Goal: Transaction & Acquisition: Purchase product/service

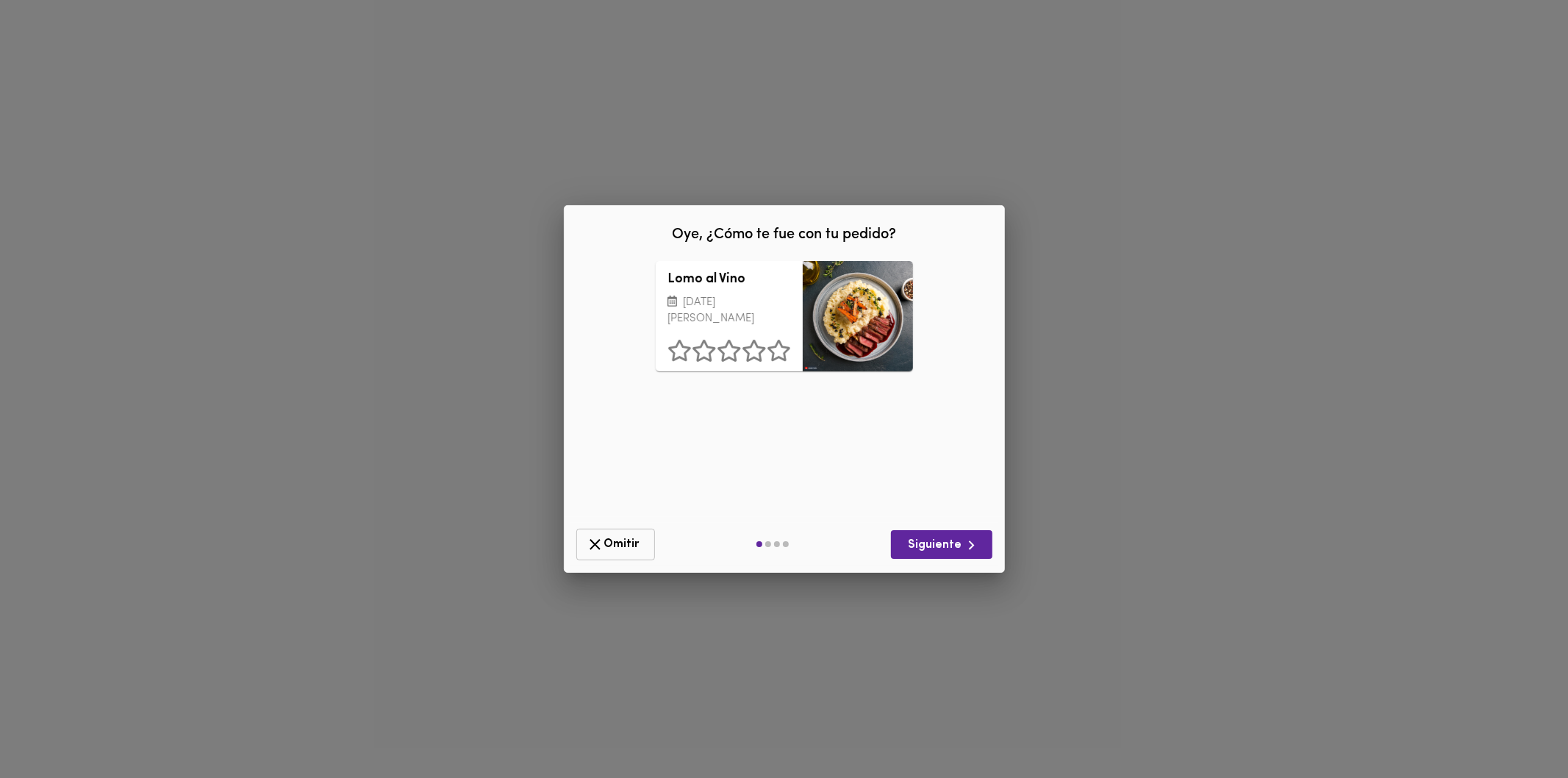
click at [625, 545] on span "Omitir" at bounding box center [616, 544] width 59 height 19
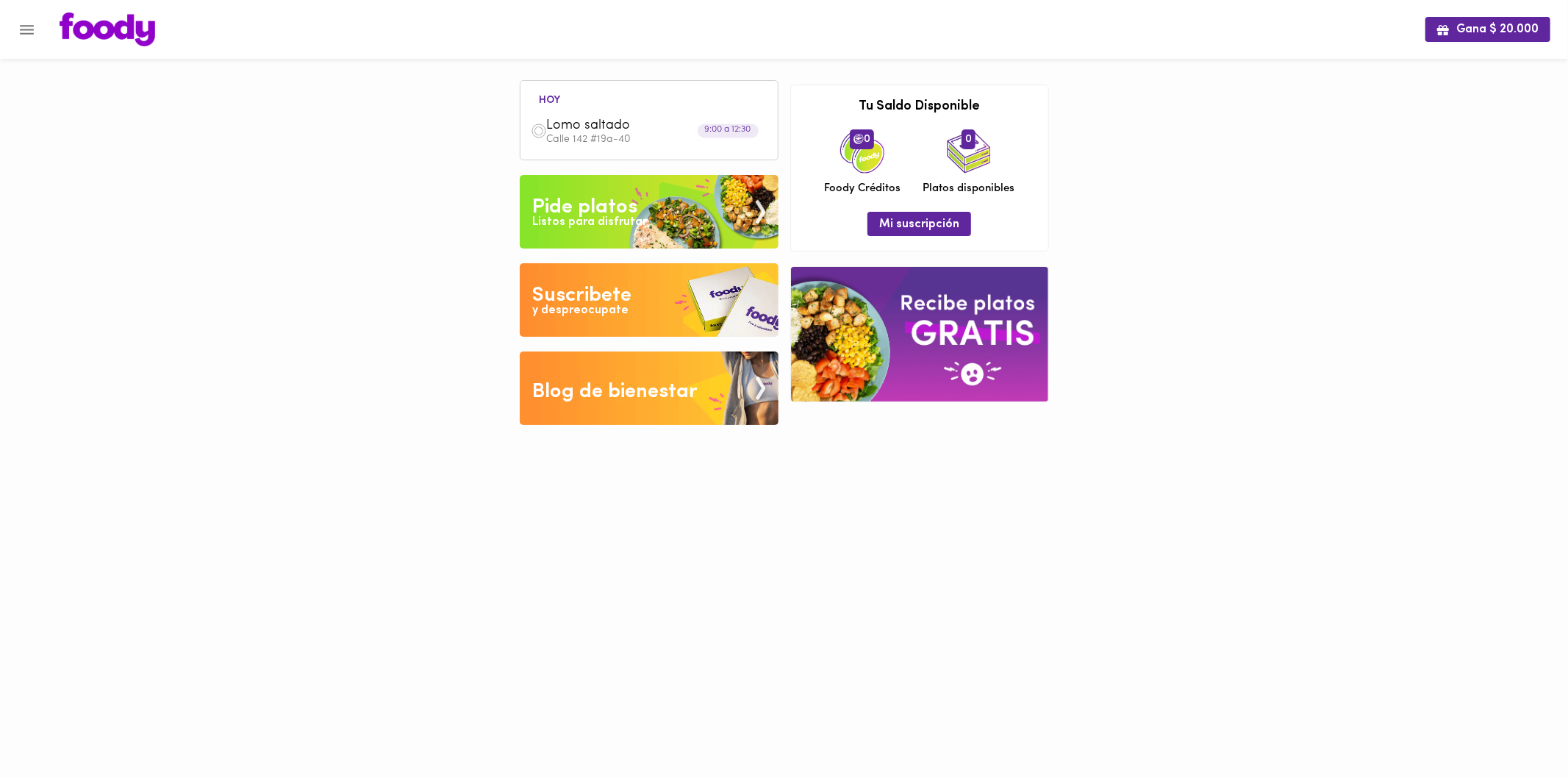
click at [647, 208] on img at bounding box center [649, 211] width 259 height 73
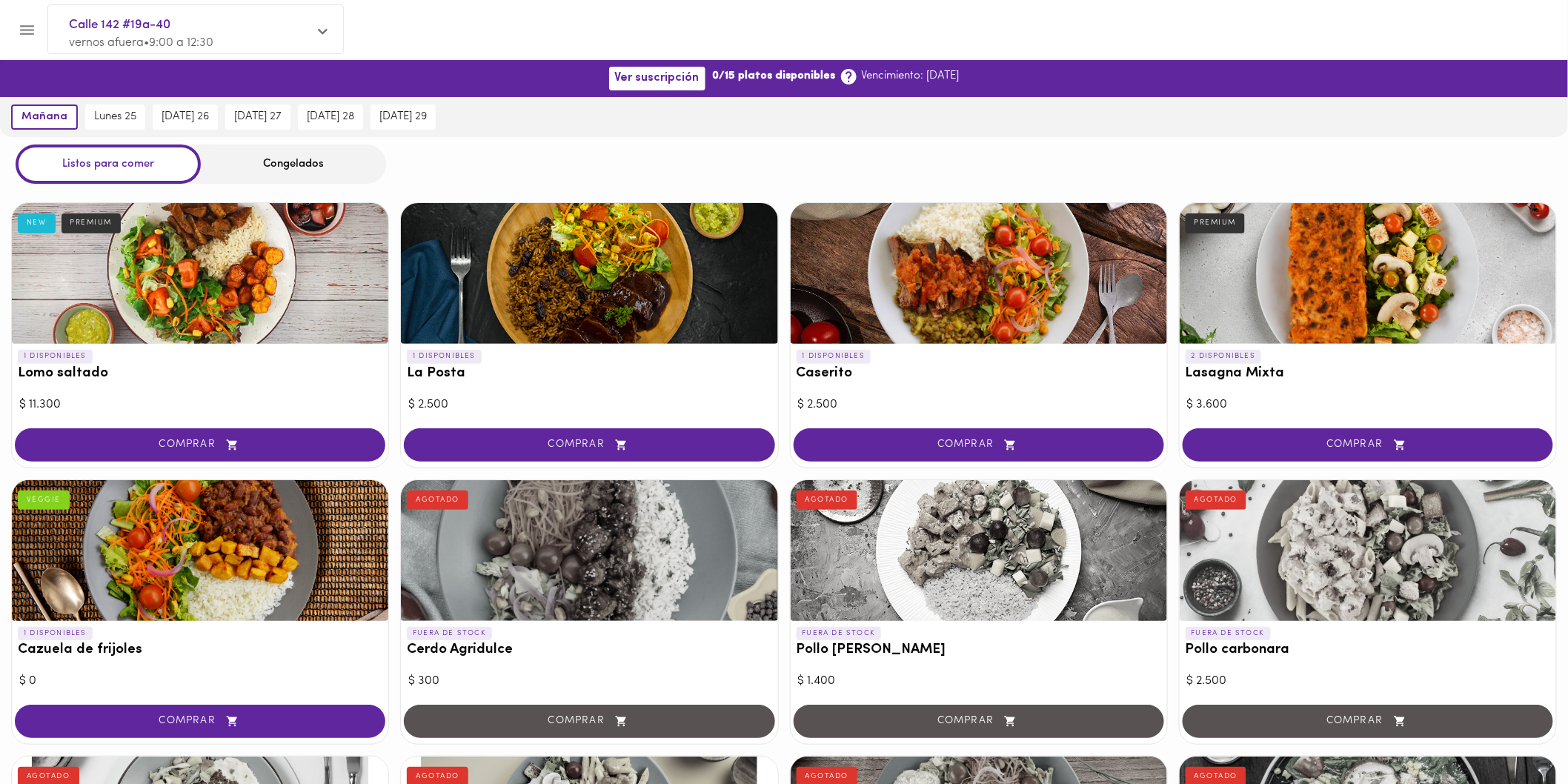
click at [1312, 311] on div at bounding box center [1368, 273] width 376 height 141
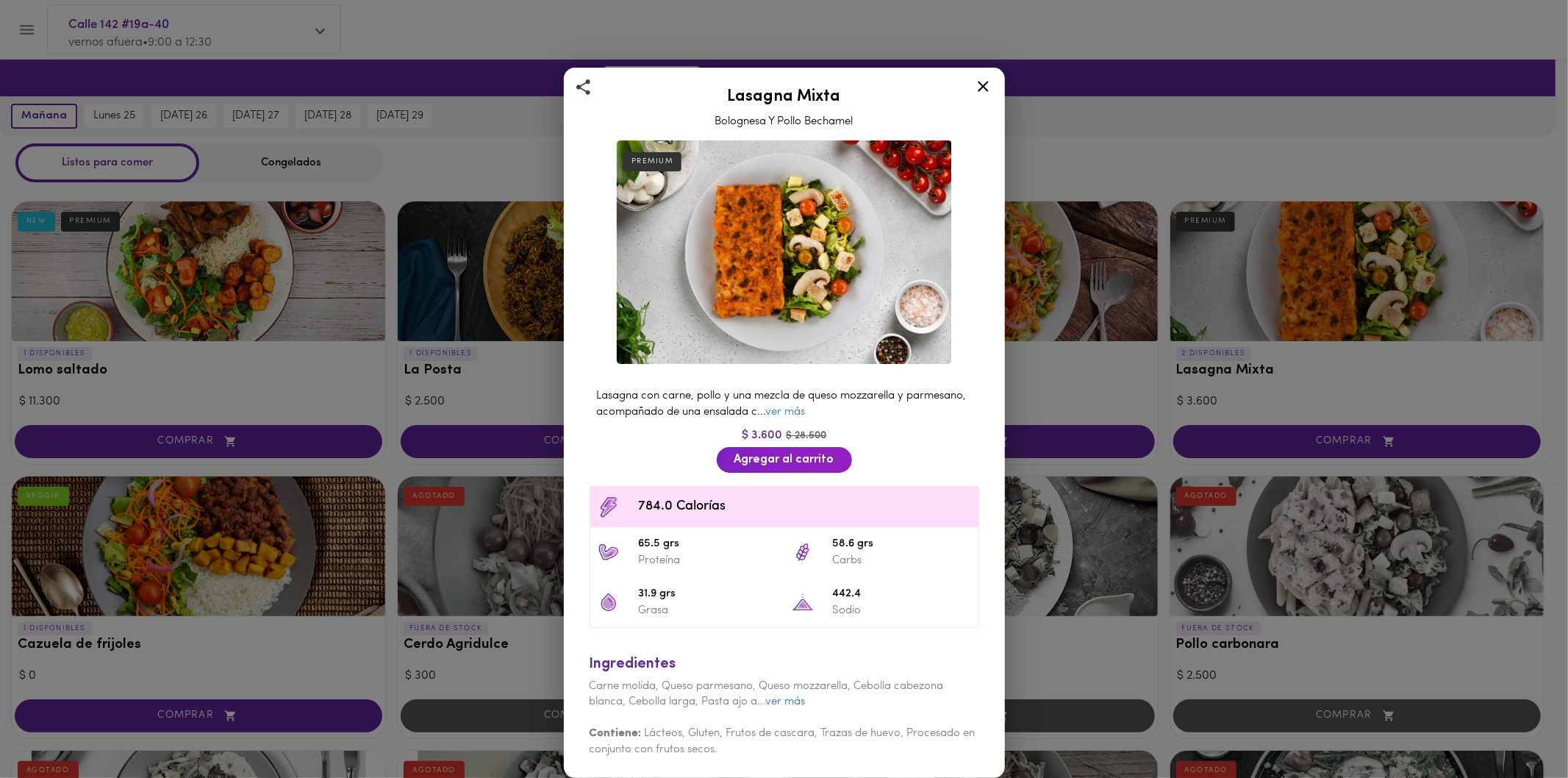
click at [979, 77] on div at bounding box center [983, 89] width 36 height 36
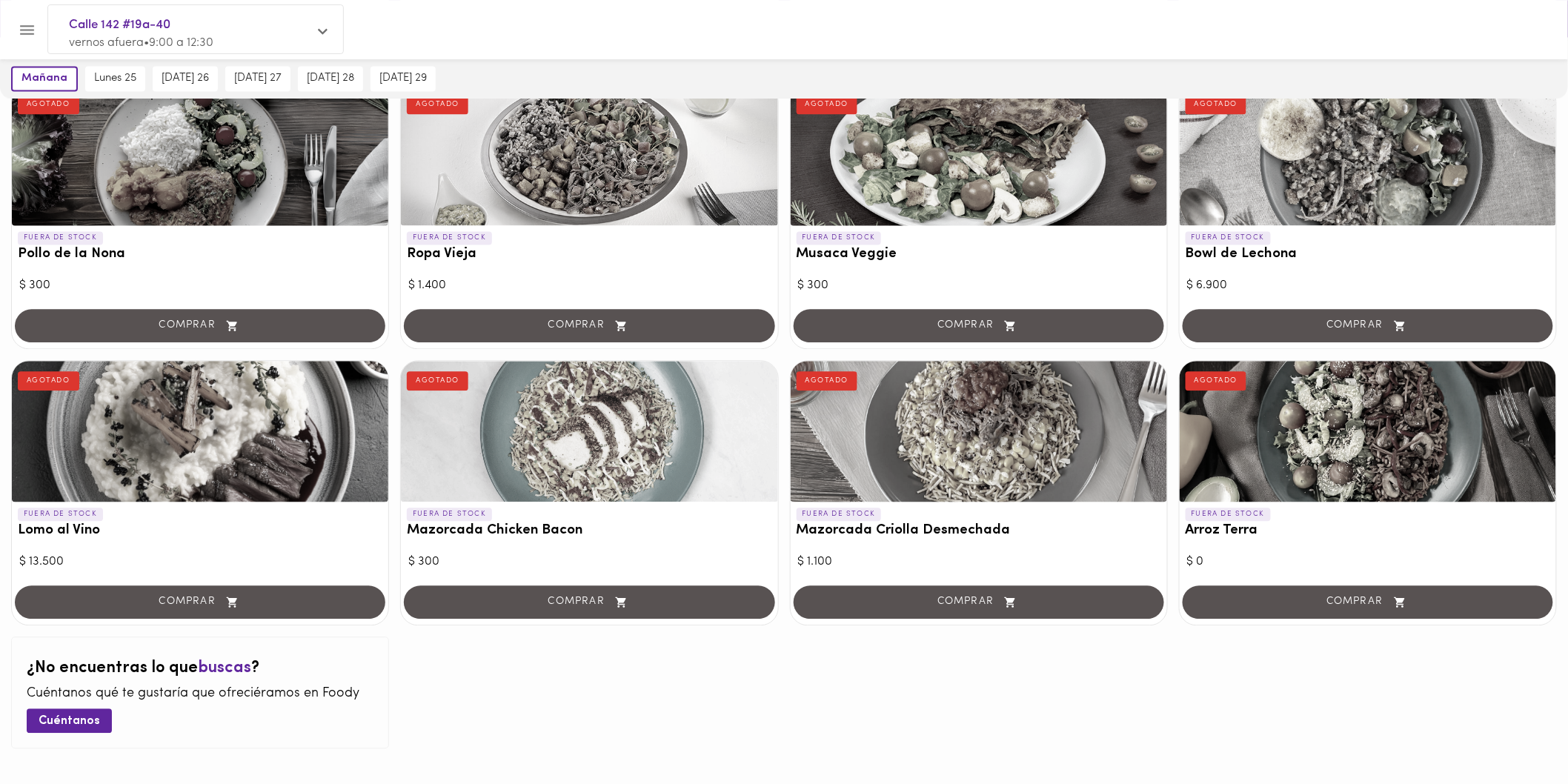
scroll to position [1234, 0]
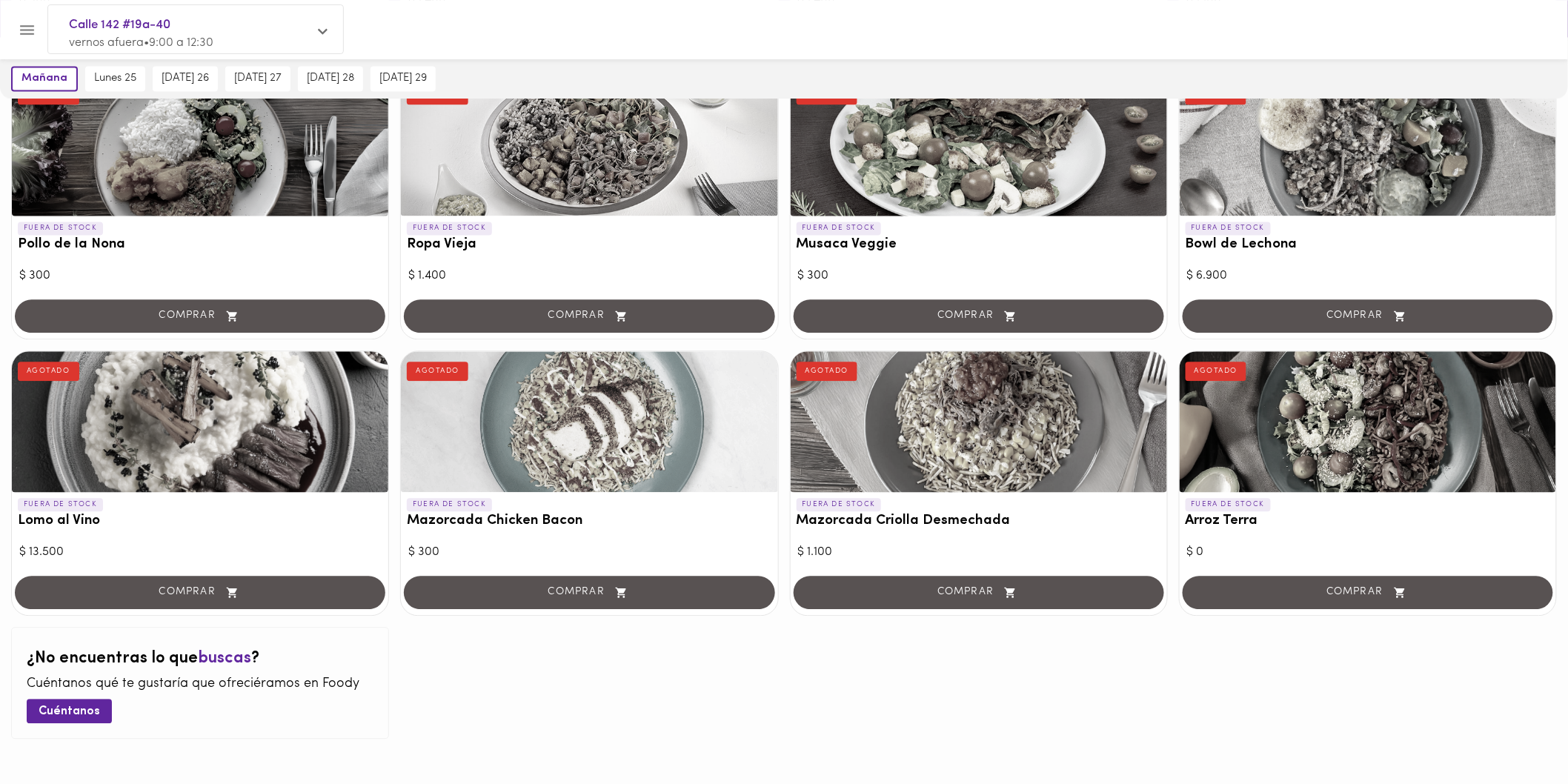
click at [244, 468] on div at bounding box center [200, 421] width 376 height 141
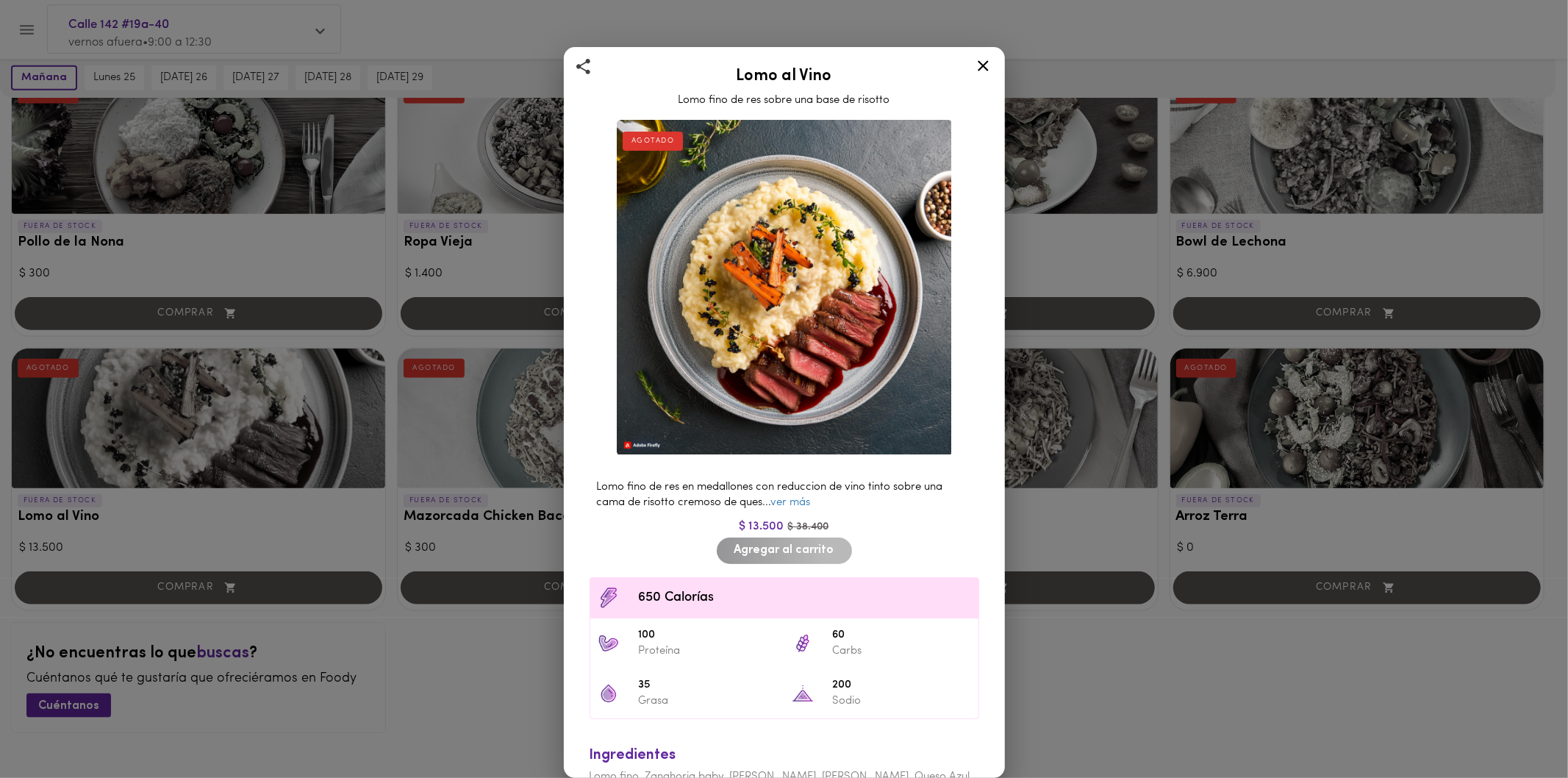
click at [977, 70] on icon at bounding box center [983, 65] width 19 height 19
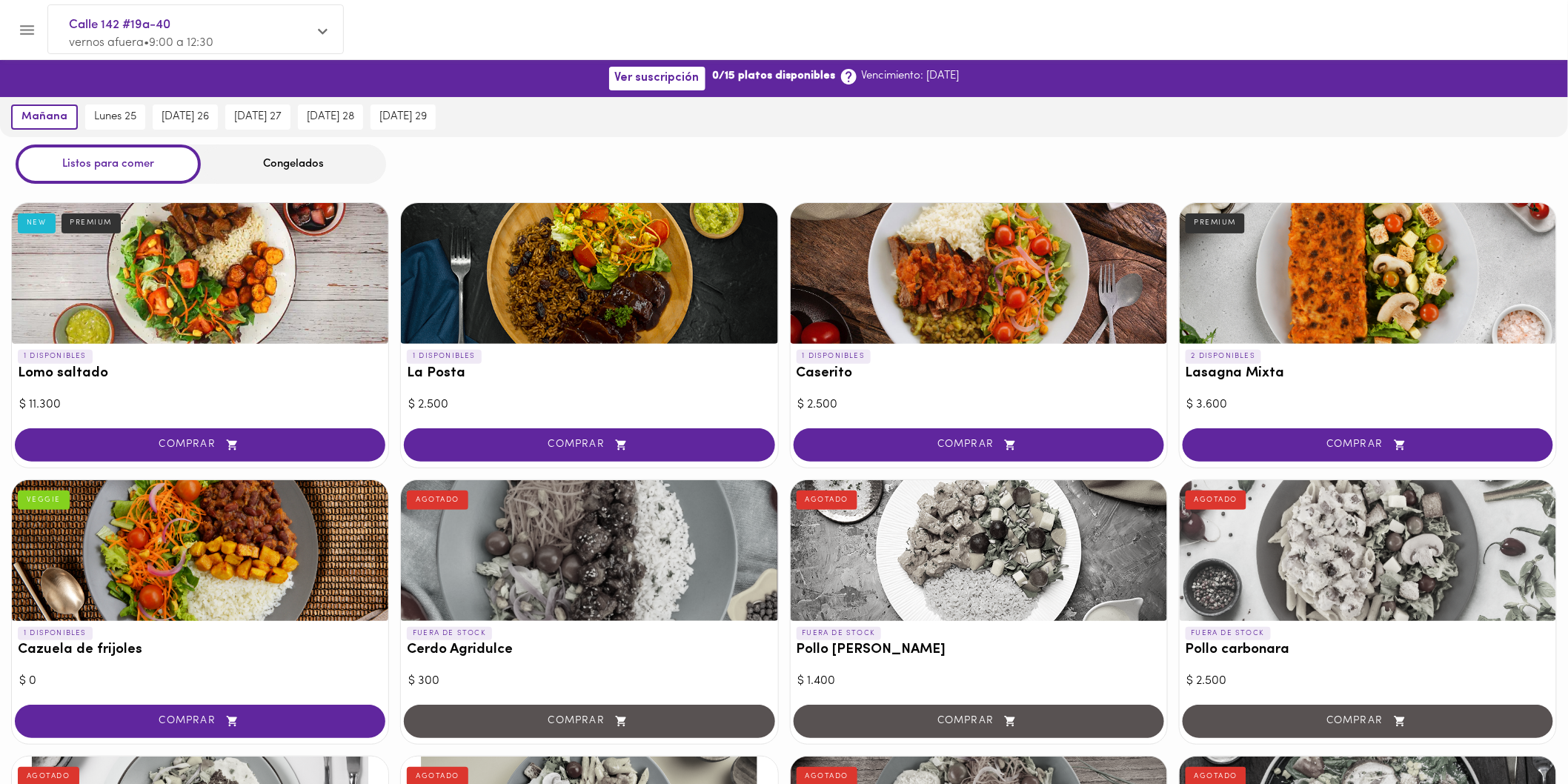
click at [161, 250] on div at bounding box center [200, 273] width 376 height 141
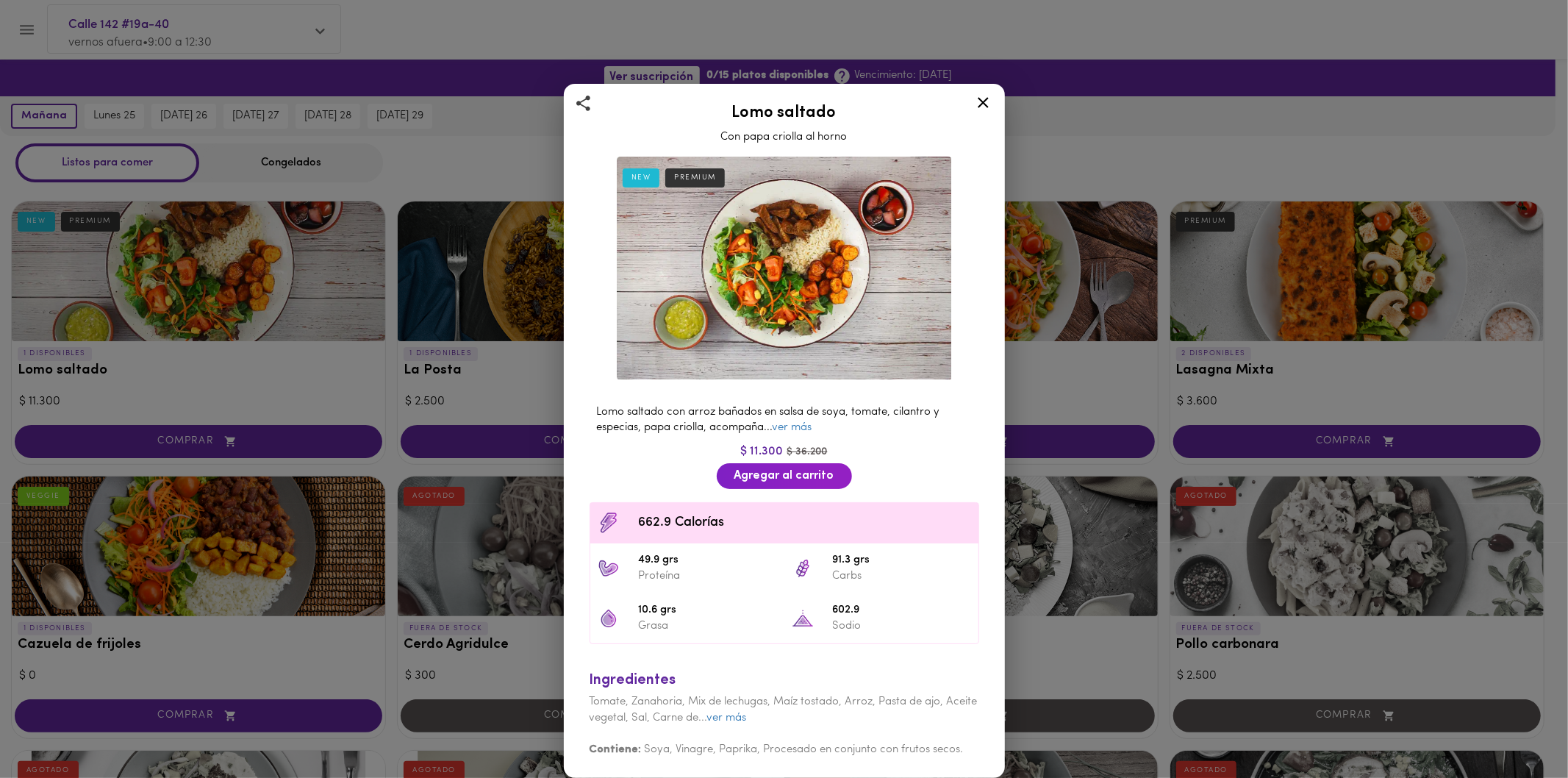
click at [973, 98] on div at bounding box center [983, 105] width 36 height 36
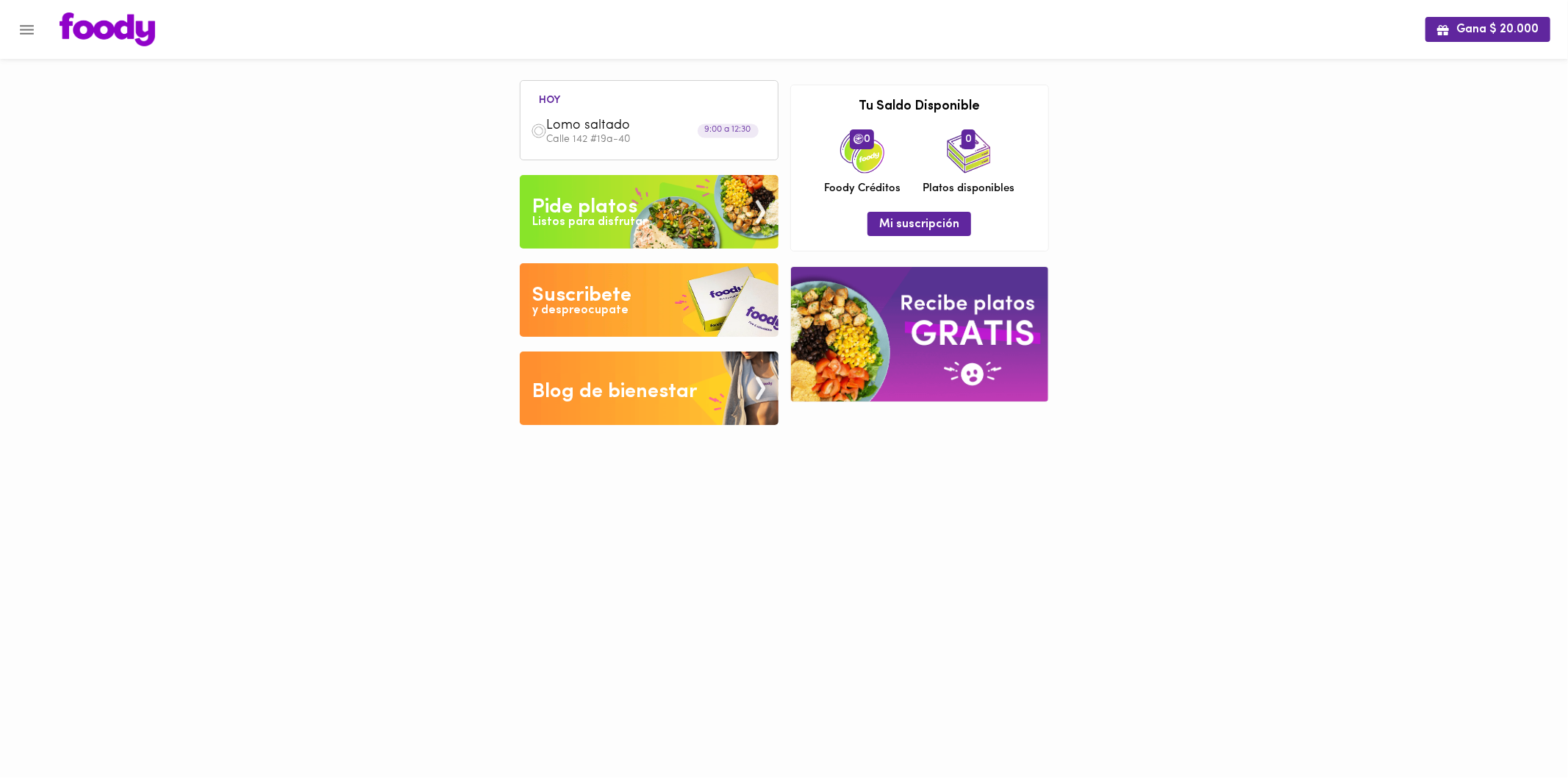
click at [609, 223] on div "Listos para disfrutar" at bounding box center [589, 222] width 115 height 17
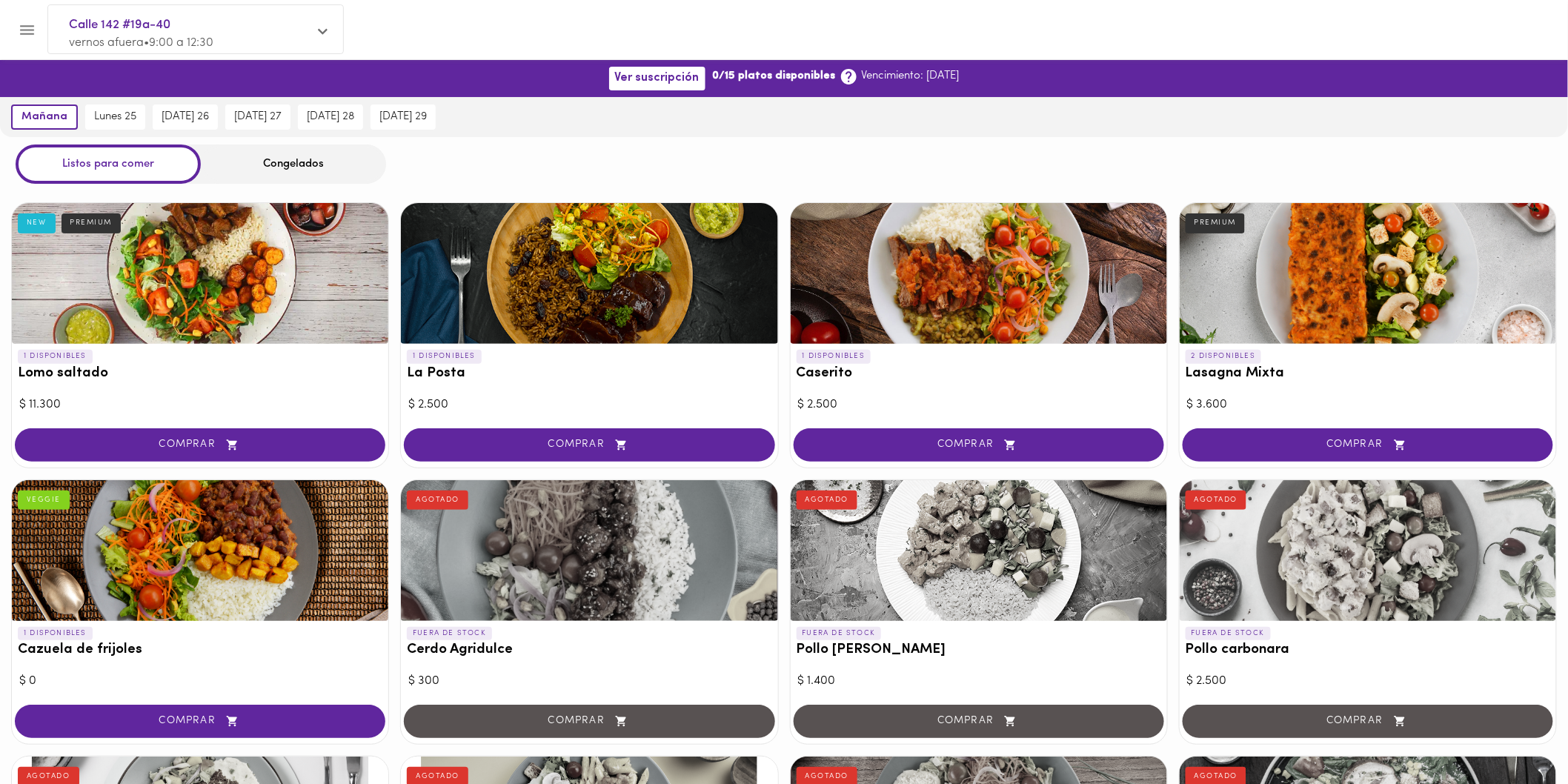
click at [596, 337] on div at bounding box center [589, 273] width 376 height 141
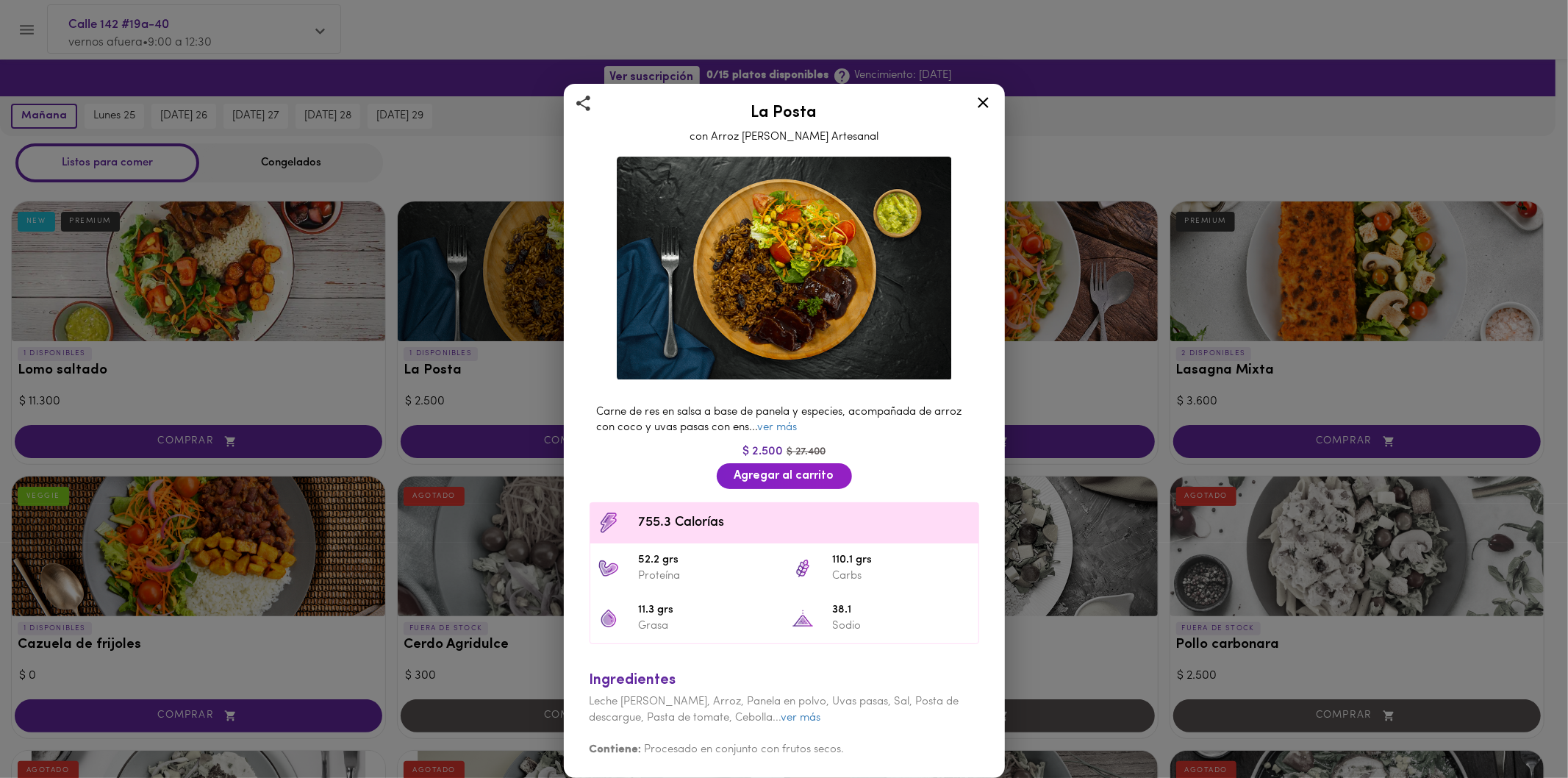
click at [987, 105] on icon at bounding box center [983, 102] width 19 height 19
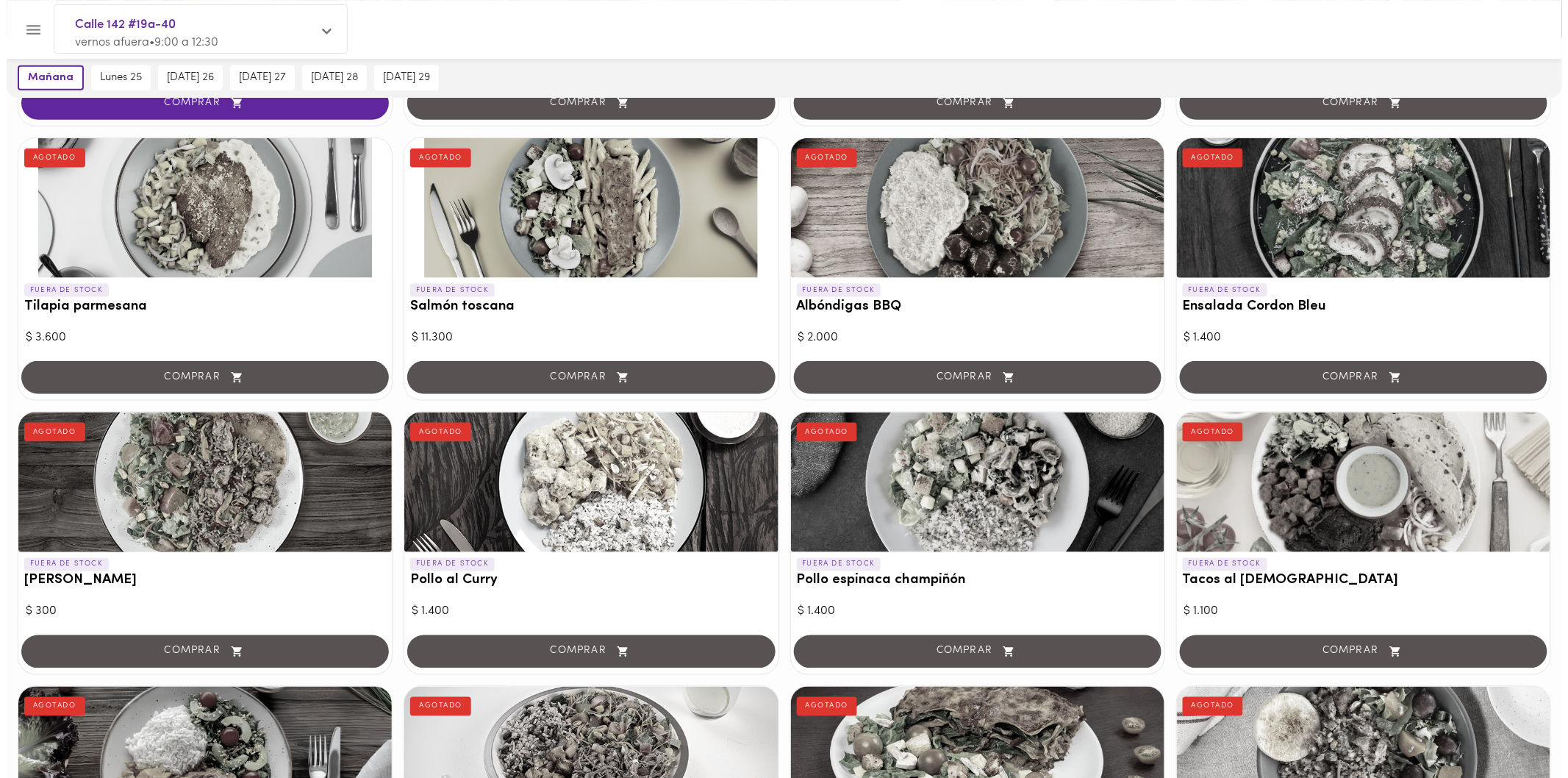
scroll to position [571, 0]
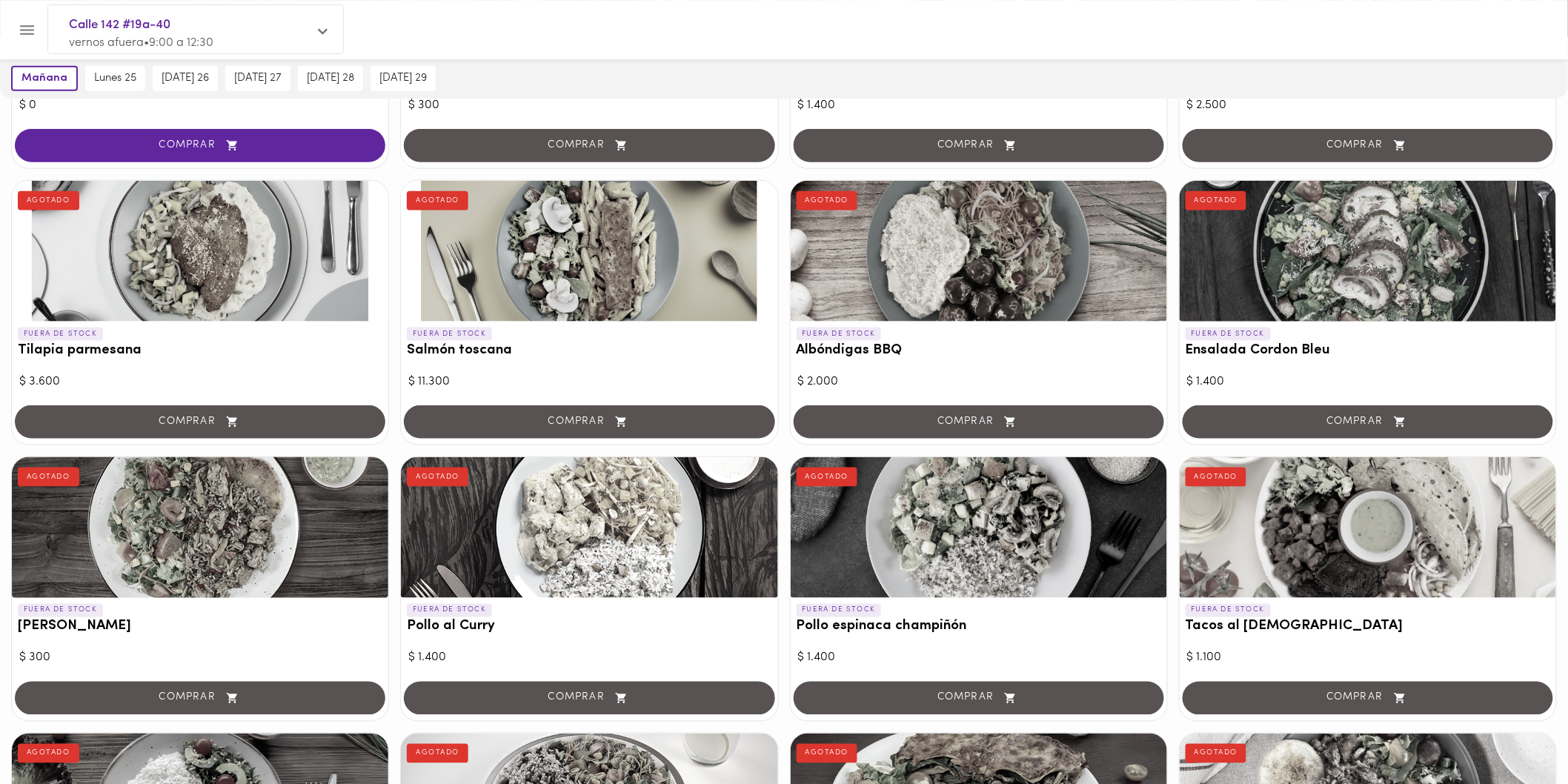
click at [486, 234] on div at bounding box center [589, 251] width 376 height 141
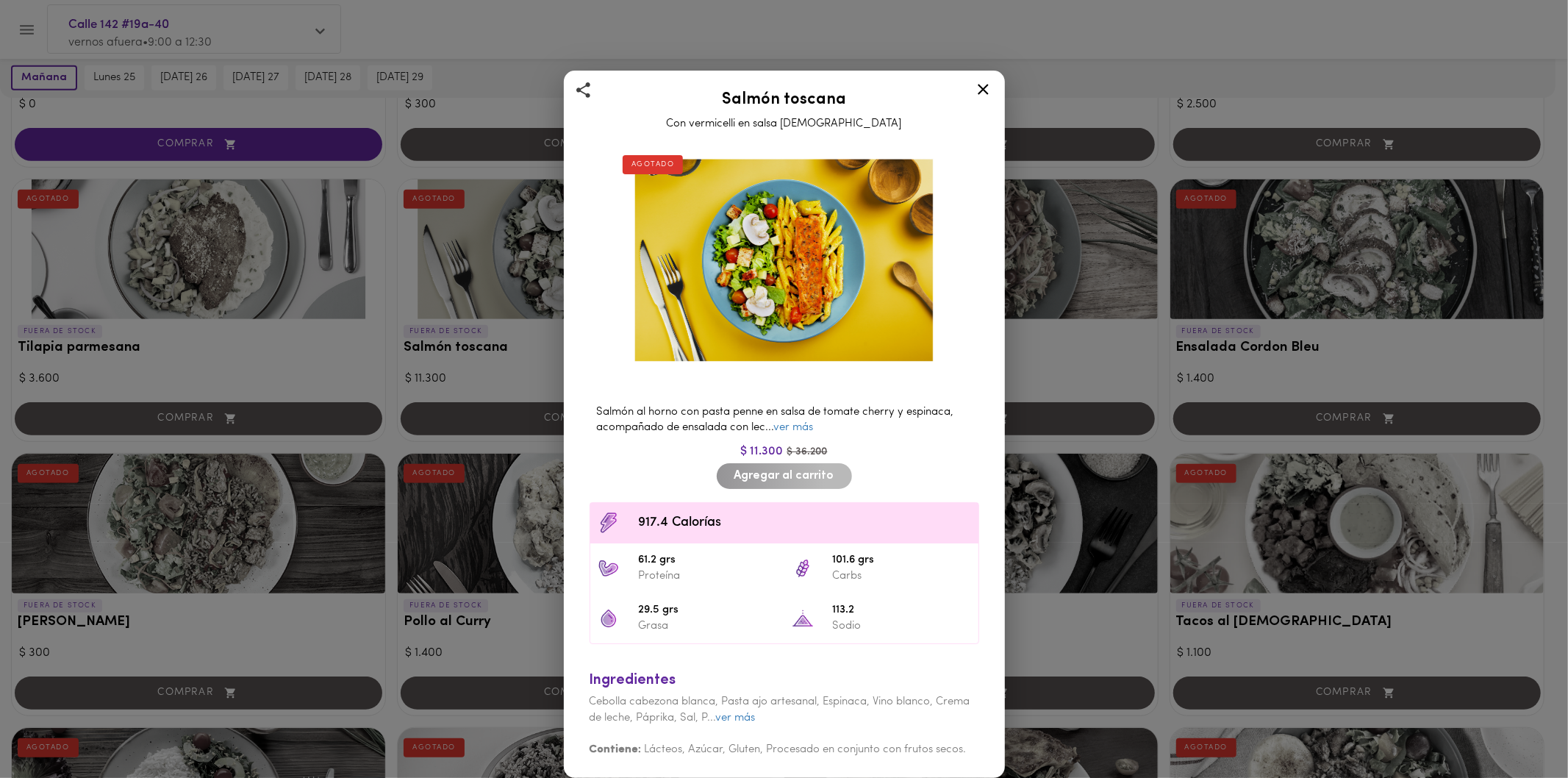
click at [975, 96] on icon at bounding box center [983, 89] width 19 height 19
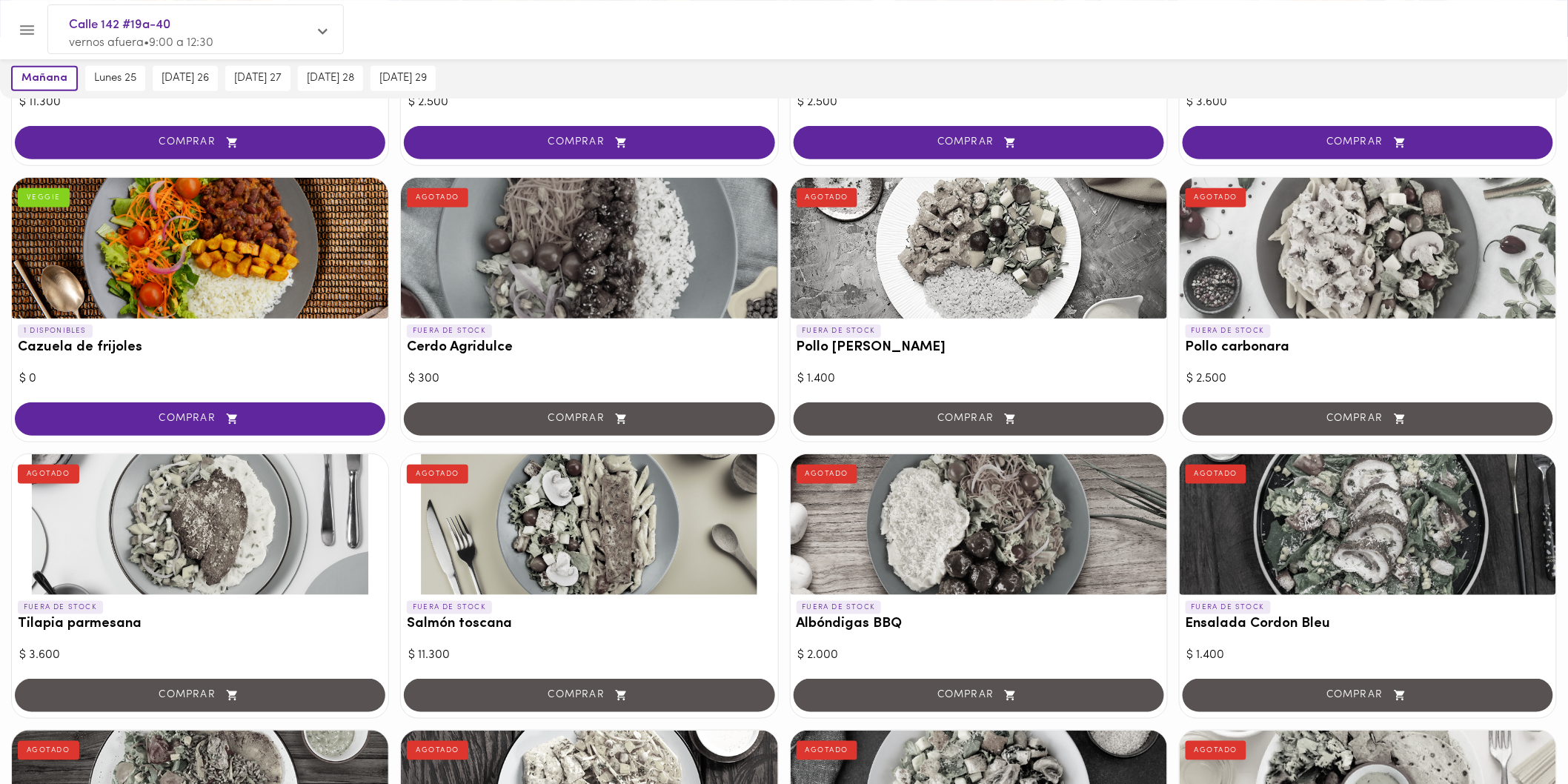
scroll to position [411, 0]
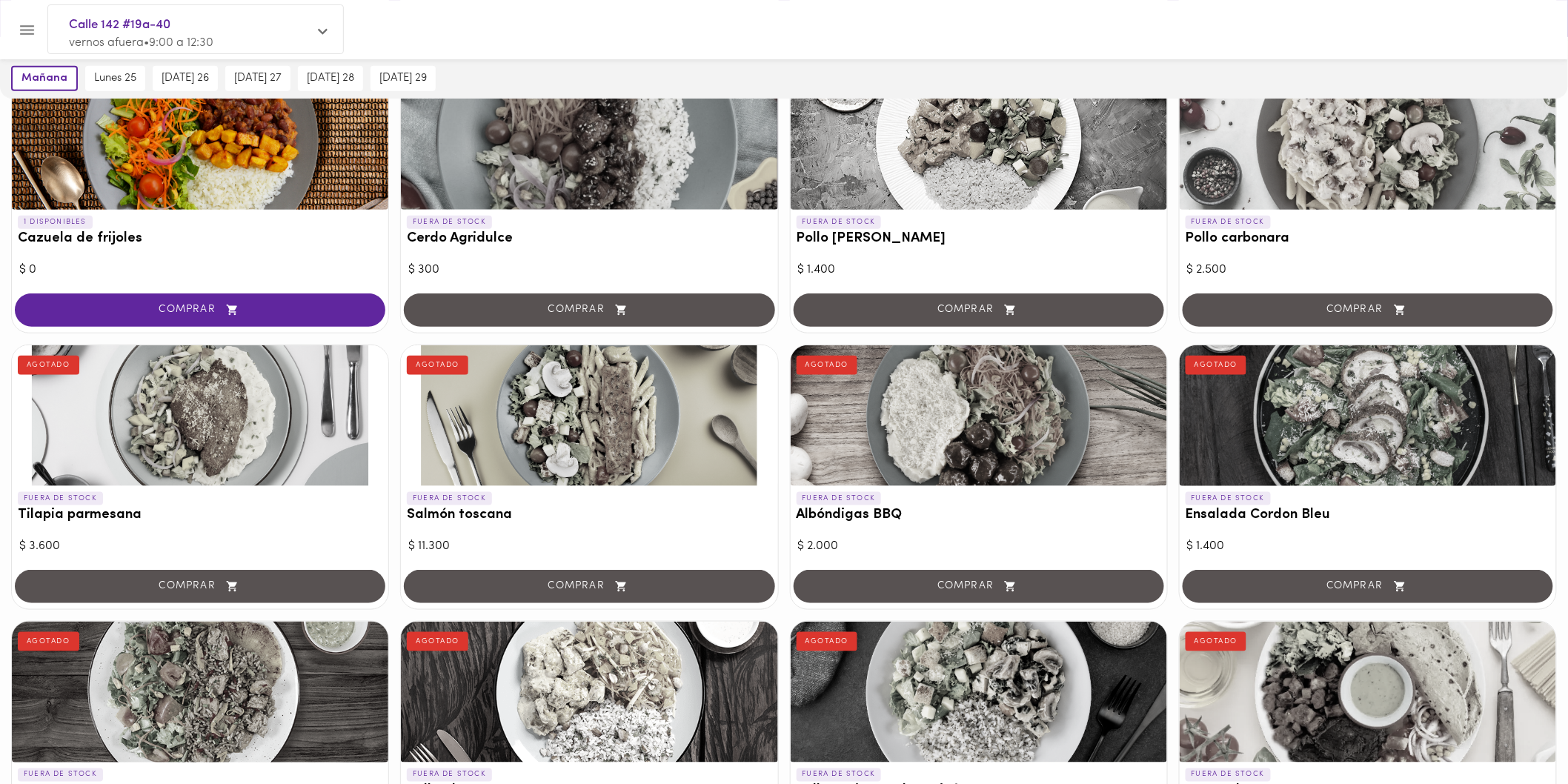
click at [980, 134] on div at bounding box center [979, 139] width 376 height 141
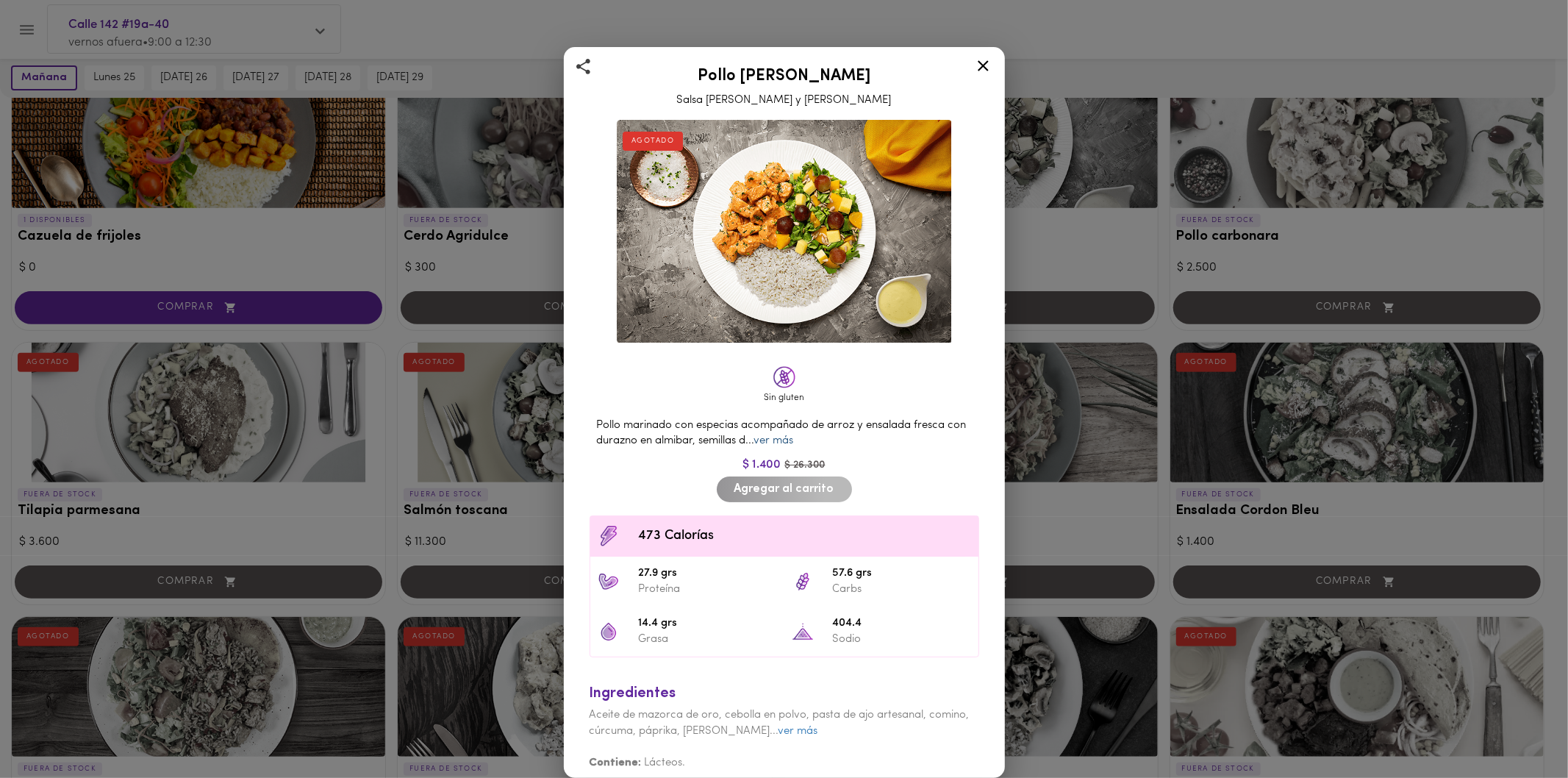
click at [793, 435] on link "ver más" at bounding box center [774, 440] width 40 height 11
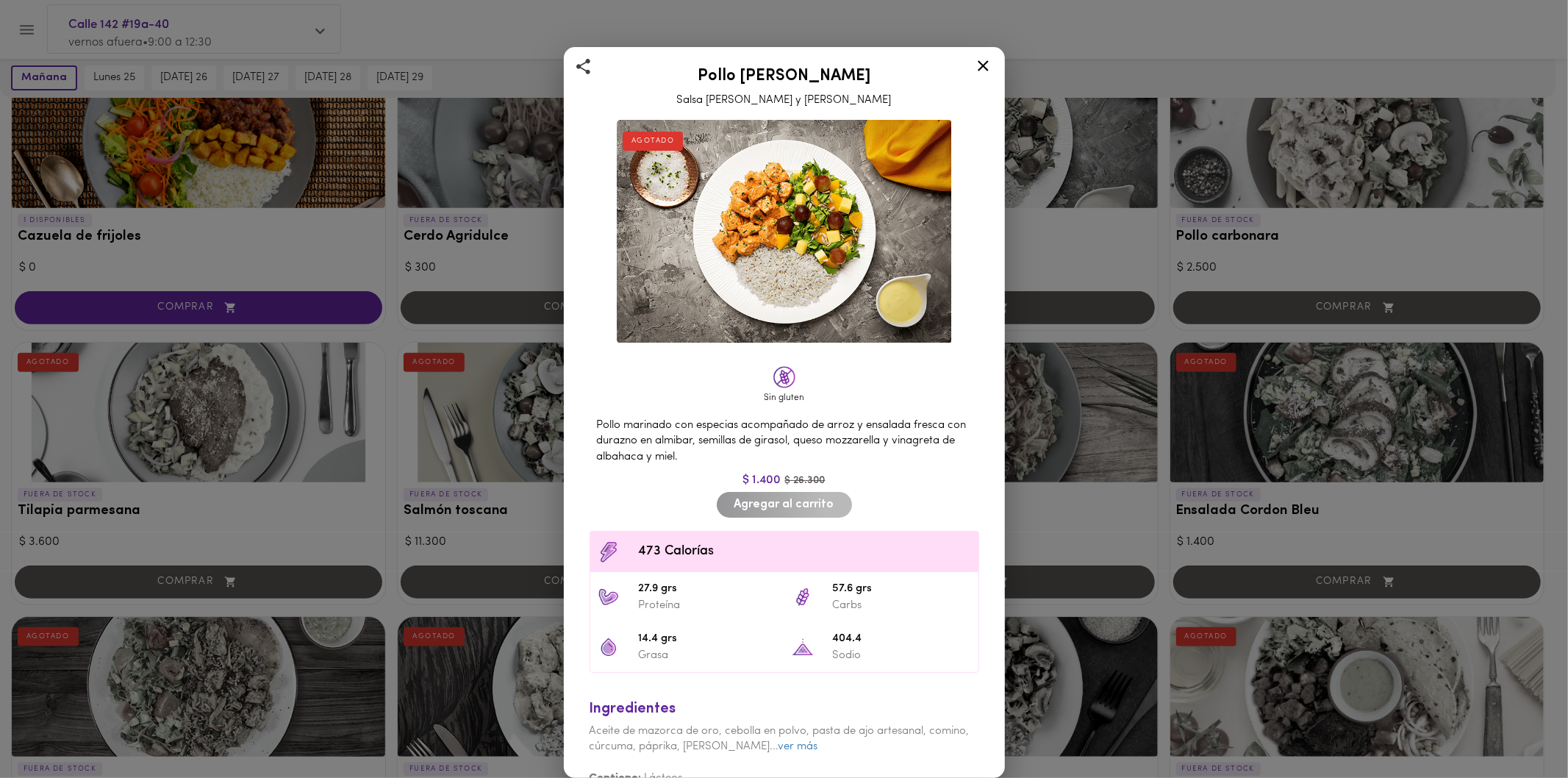
click at [1084, 237] on div "Pollo Tikka Massala Salsa de Curry y Coco AGOTADO Sin gluten Pollo marinado con…" at bounding box center [784, 389] width 1568 height 778
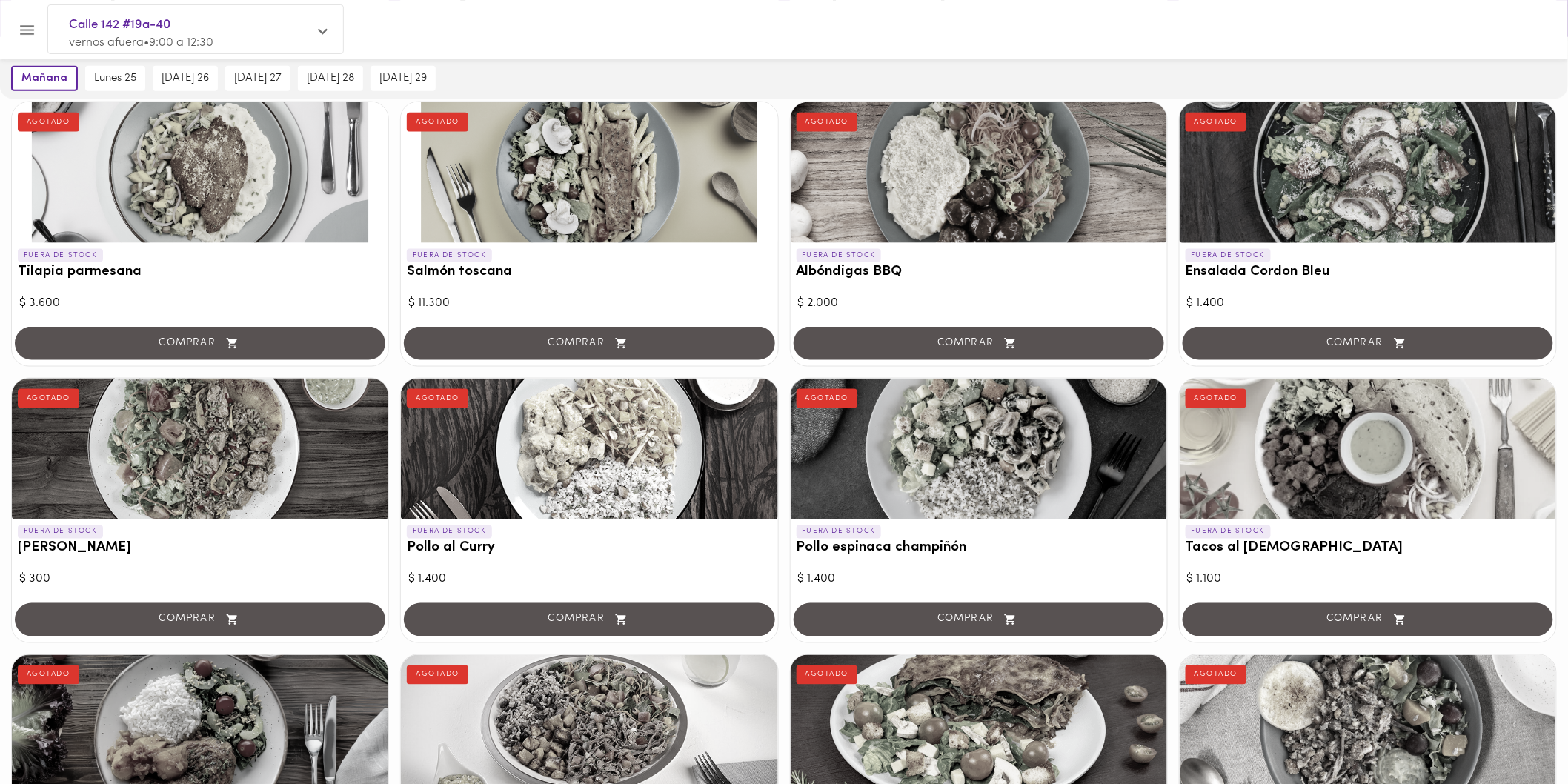
scroll to position [741, 0]
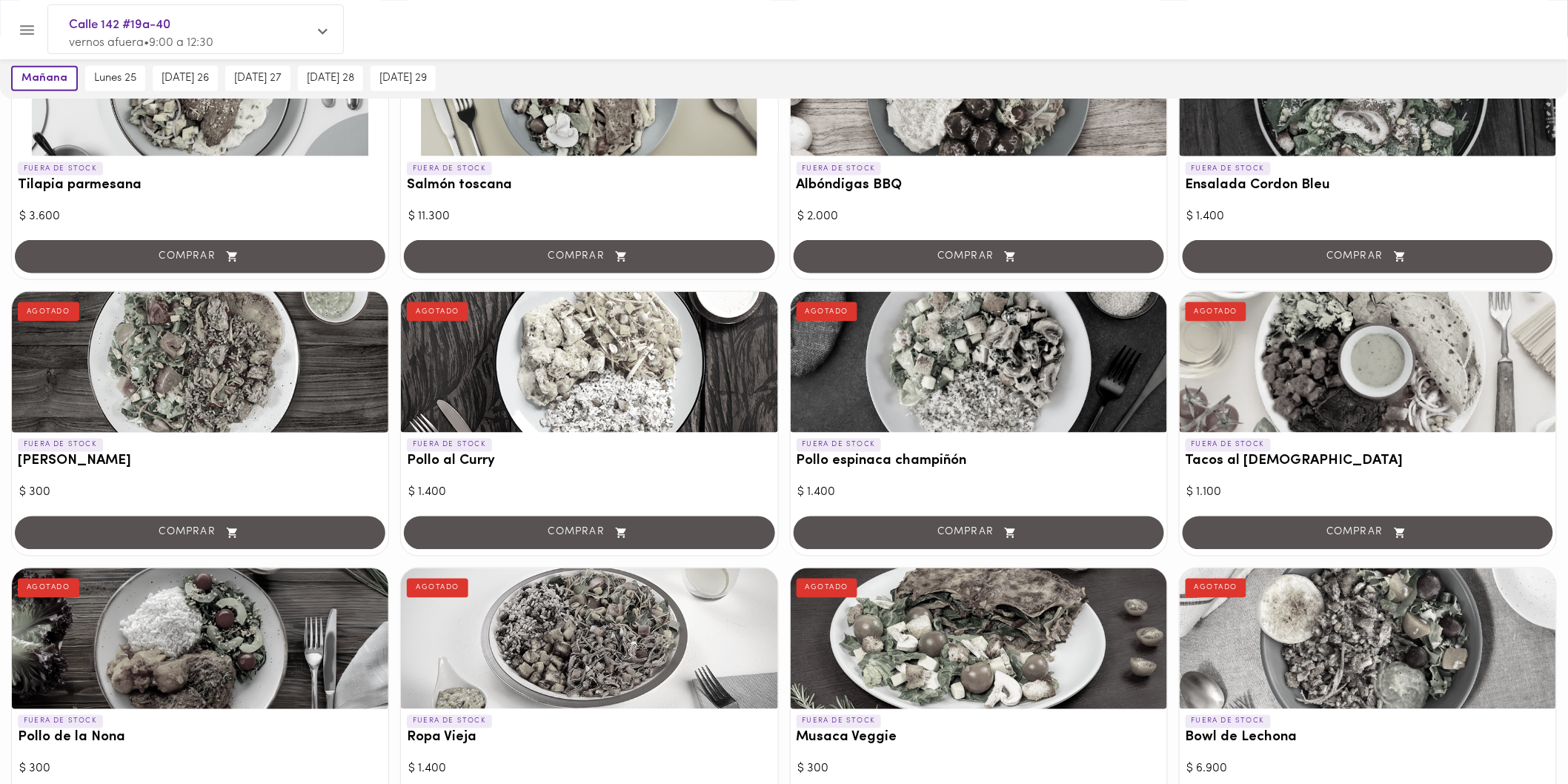
click at [594, 371] on div at bounding box center [589, 362] width 376 height 141
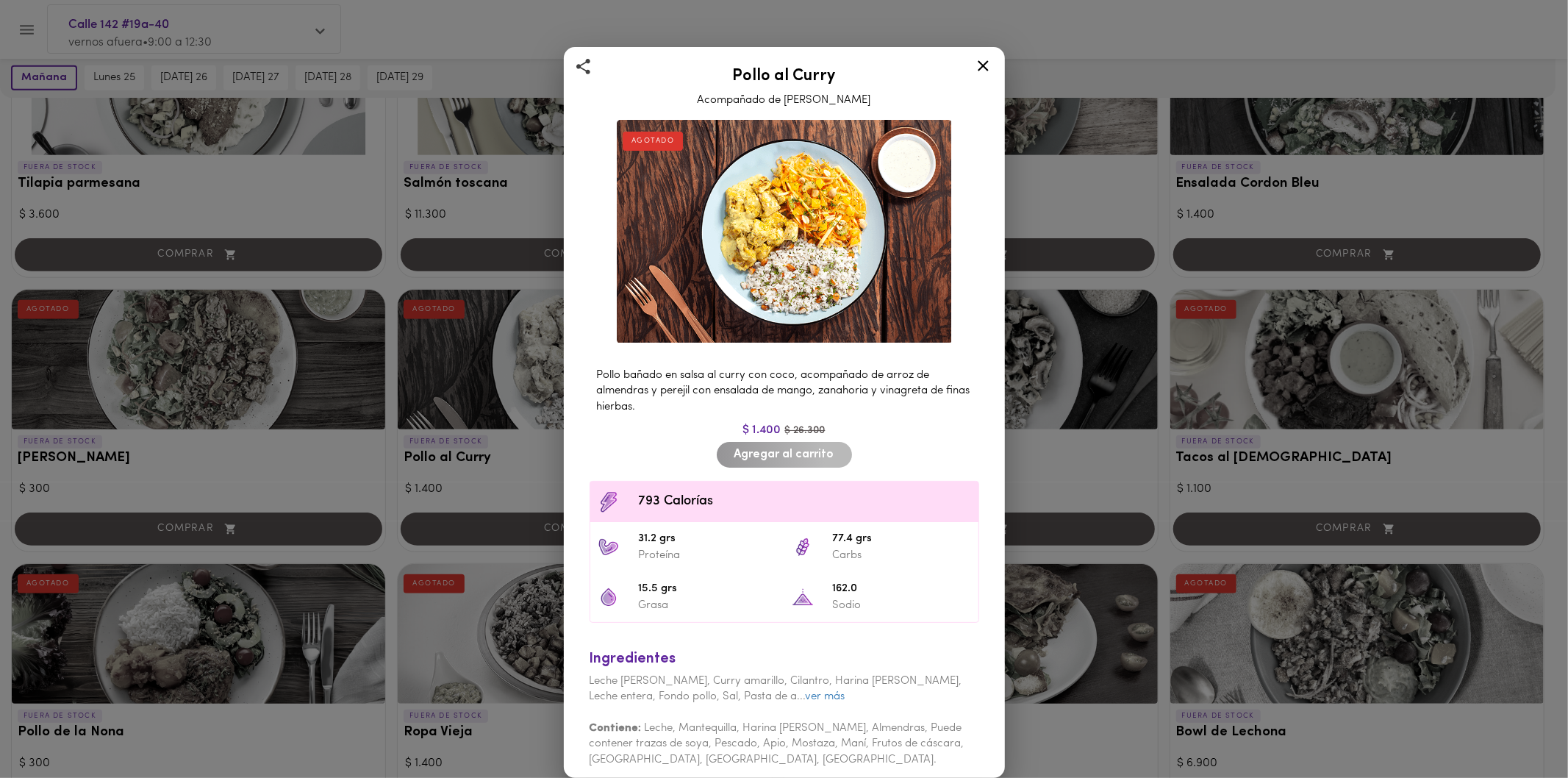
click at [1123, 362] on div "Pollo al Curry Acompañado de Arroz Pilaf AGOTADO Pollo bañado en salsa al curry…" at bounding box center [784, 389] width 1568 height 778
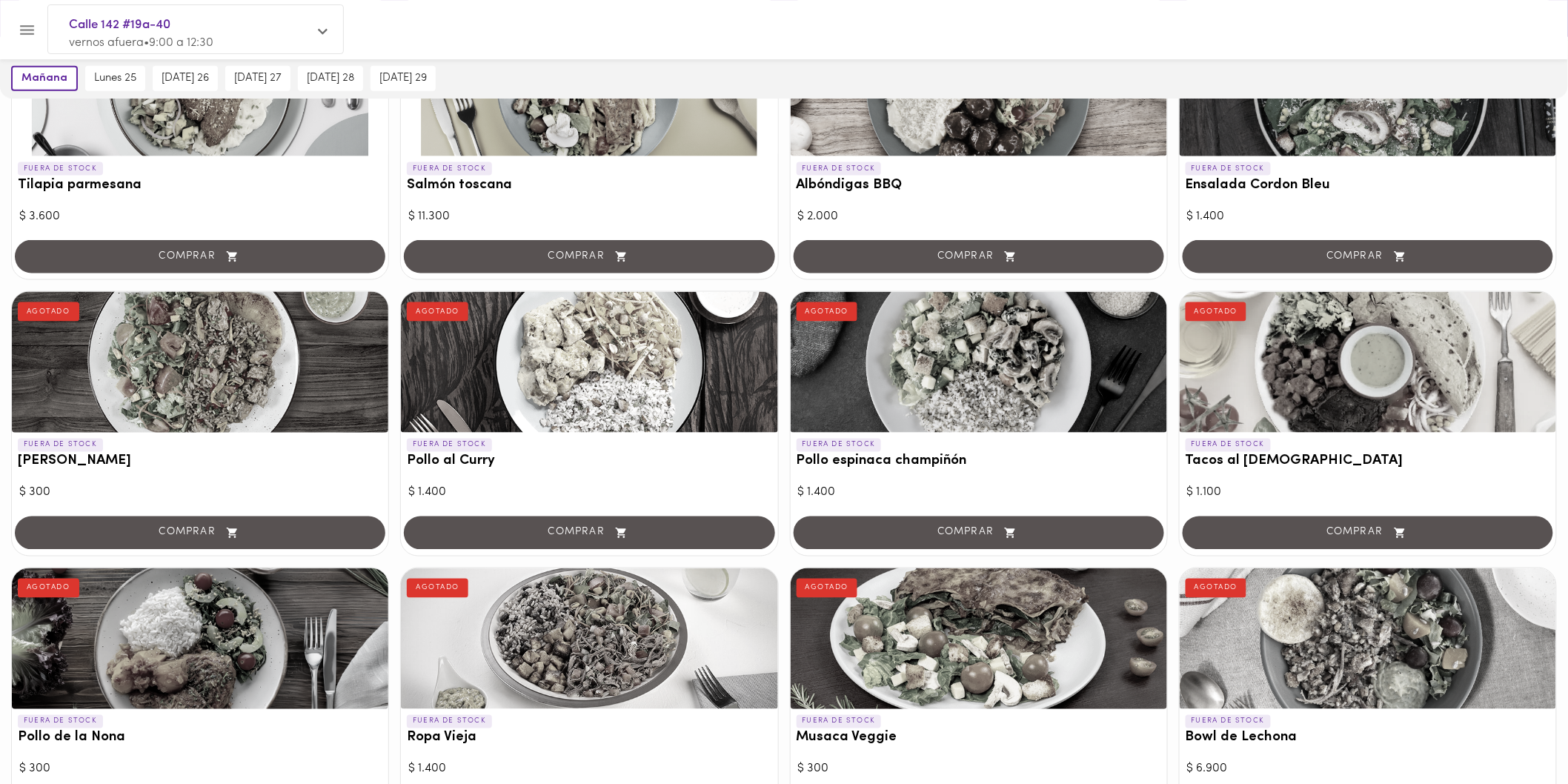
click at [998, 359] on div at bounding box center [979, 362] width 376 height 141
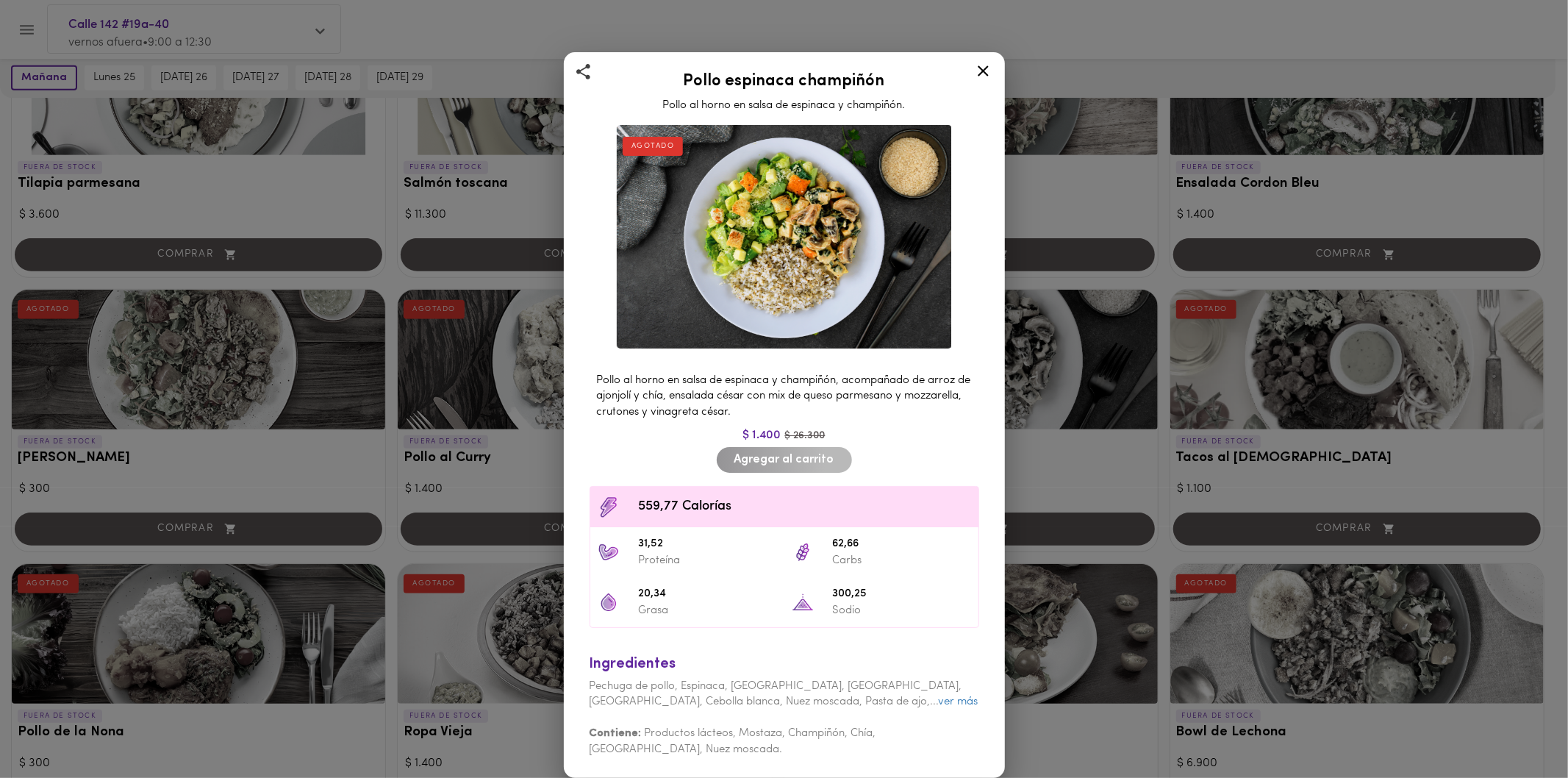
click at [980, 69] on icon at bounding box center [983, 70] width 11 height 11
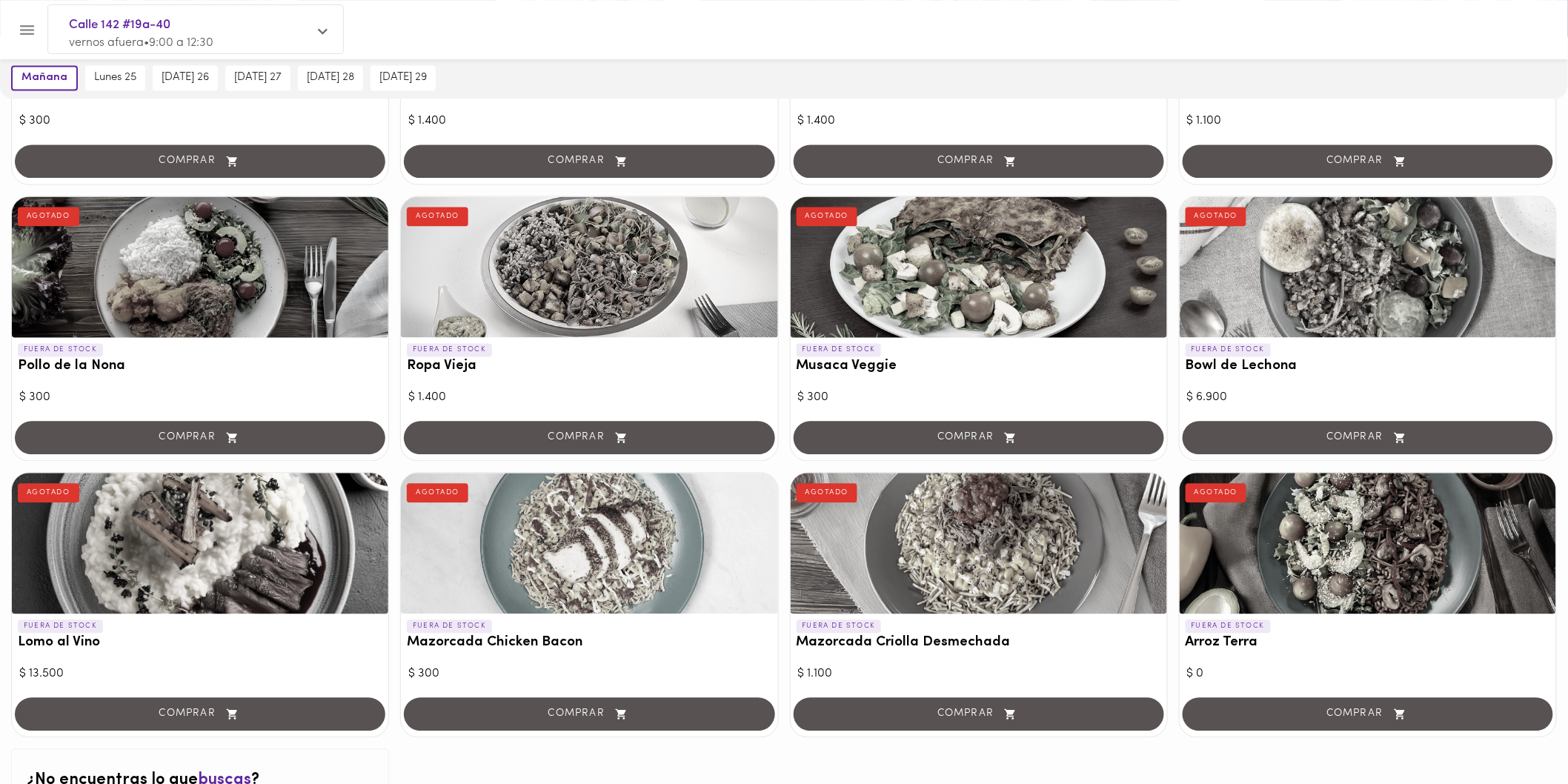
scroll to position [1108, 0]
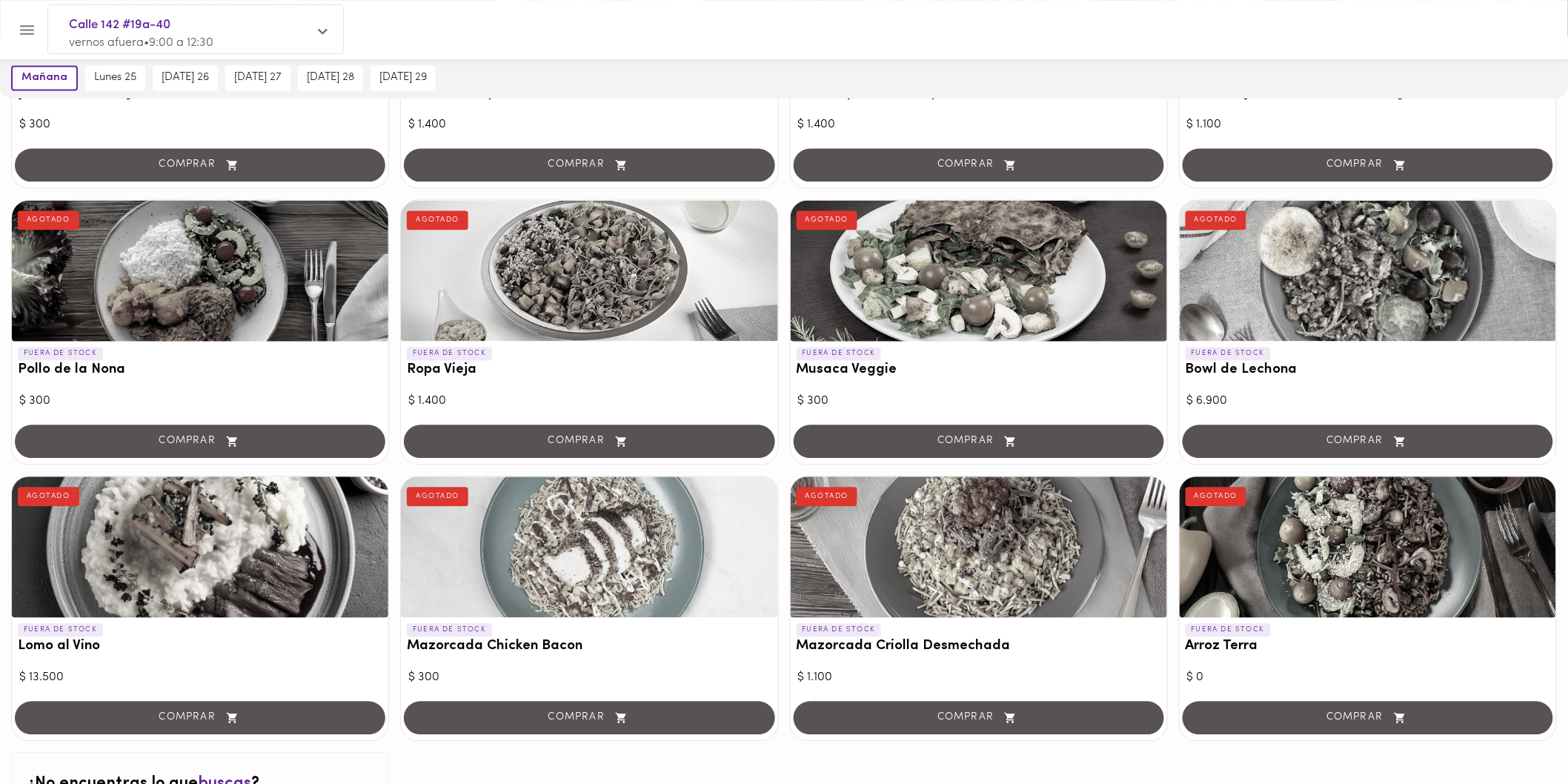
click at [945, 520] on div at bounding box center [979, 547] width 376 height 141
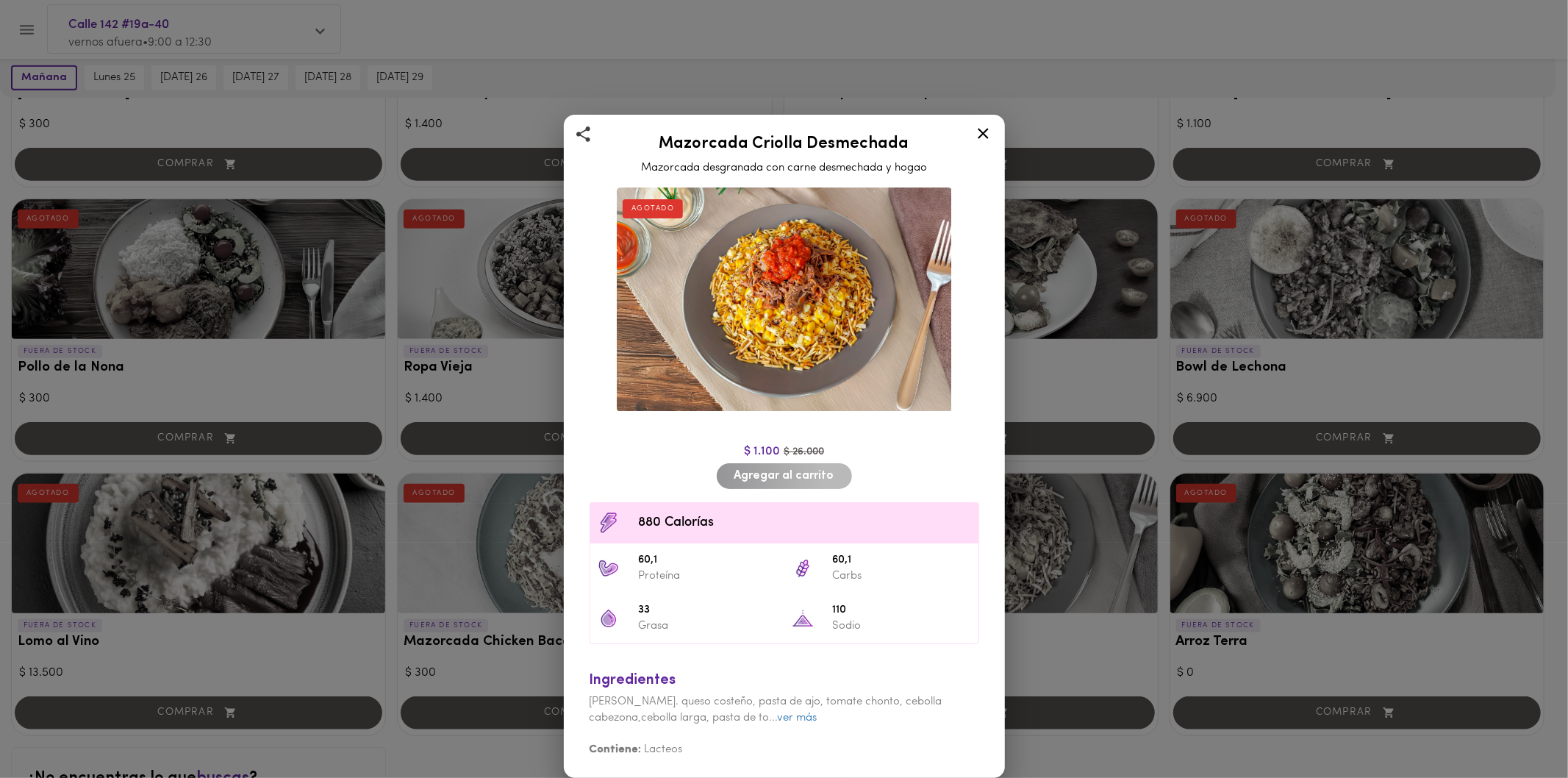
click at [986, 138] on icon at bounding box center [983, 133] width 11 height 11
